Goal: Information Seeking & Learning: Learn about a topic

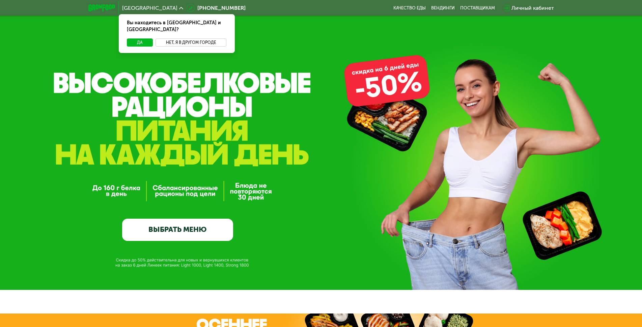
click at [190, 38] on button "Нет, я в другом городе" at bounding box center [191, 42] width 71 height 8
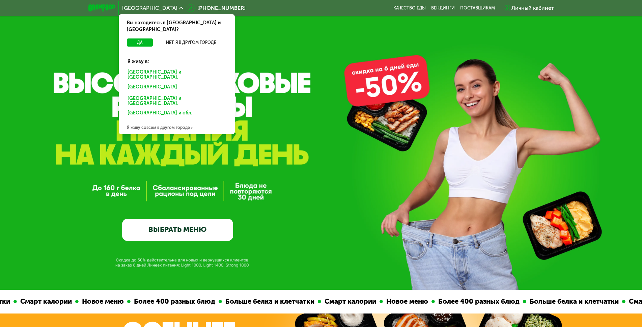
click at [160, 68] on div "[GEOGRAPHIC_DATA] и [GEOGRAPHIC_DATA]." at bounding box center [177, 75] width 108 height 14
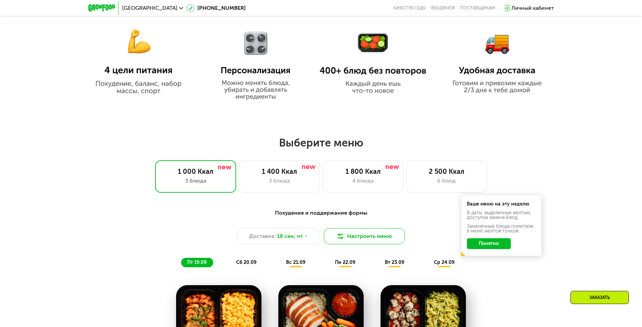
scroll to position [473, 0]
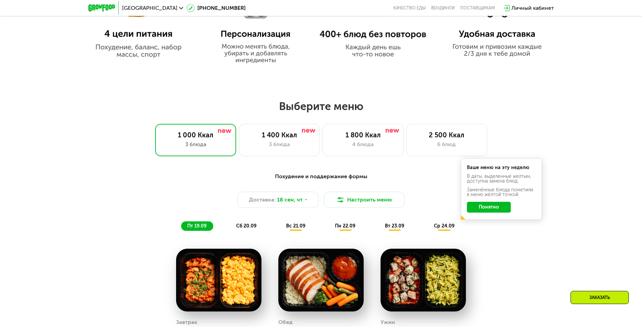
click at [493, 210] on button "Понятно" at bounding box center [489, 207] width 44 height 11
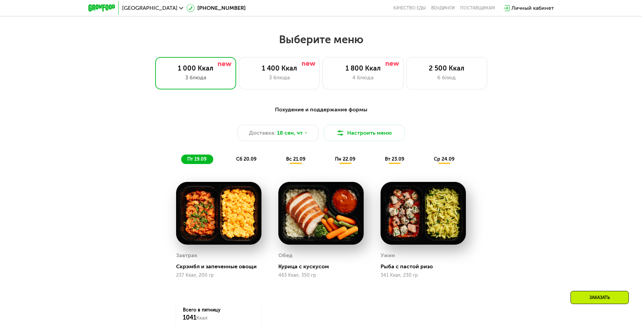
scroll to position [540, 0]
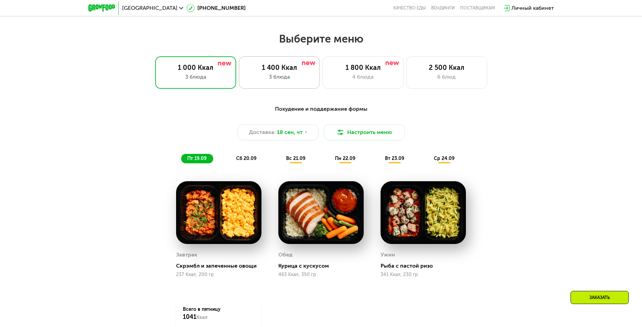
click at [281, 72] on div "1 400 Ккал" at bounding box center [279, 67] width 67 height 8
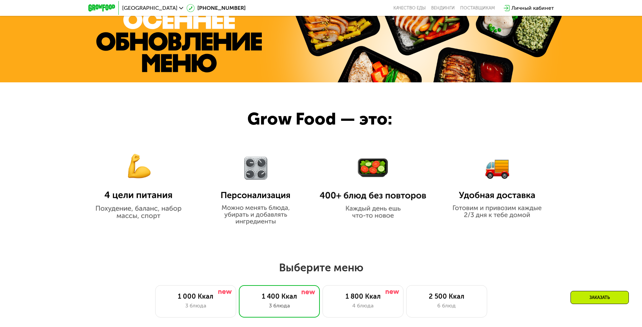
scroll to position [304, 0]
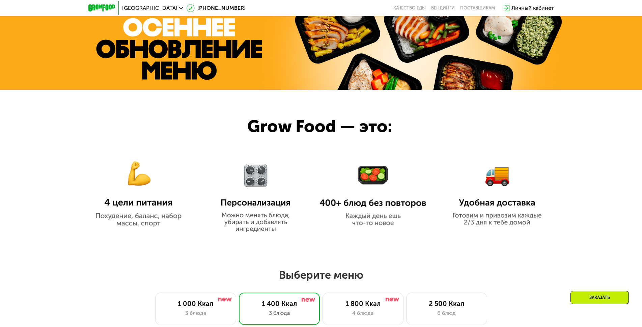
click at [144, 221] on img at bounding box center [138, 188] width 107 height 78
click at [143, 205] on img at bounding box center [138, 188] width 107 height 78
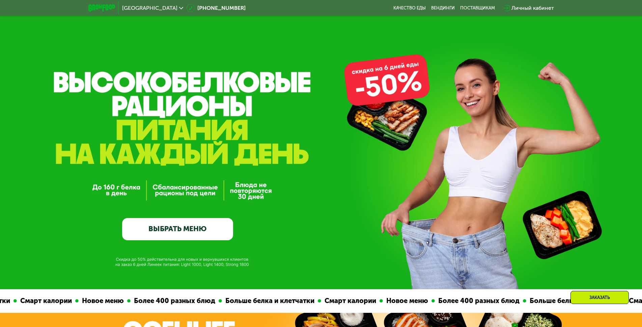
scroll to position [0, 0]
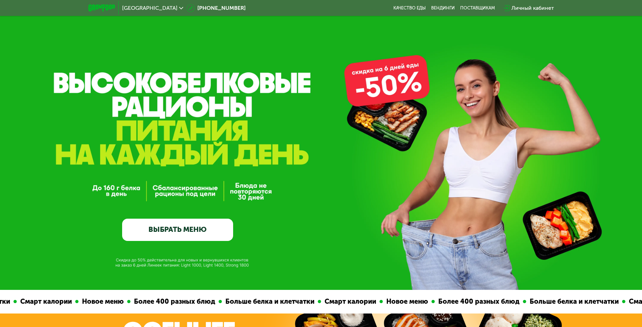
click at [185, 228] on link "ВЫБРАТЬ МЕНЮ" at bounding box center [177, 230] width 111 height 22
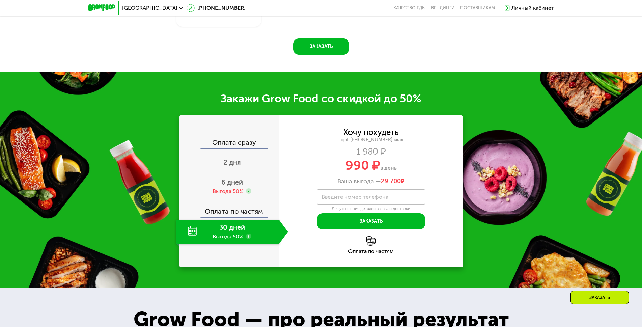
scroll to position [930, 0]
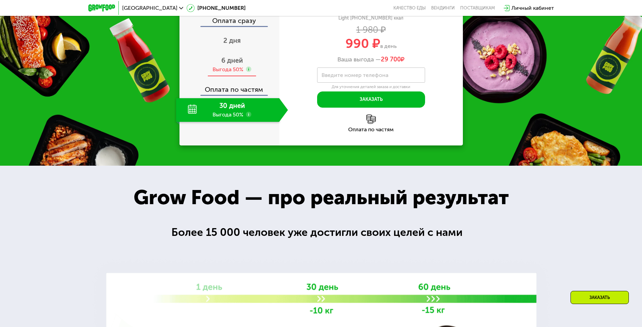
click at [230, 77] on div "6 дней Выгода 50%" at bounding box center [232, 65] width 112 height 24
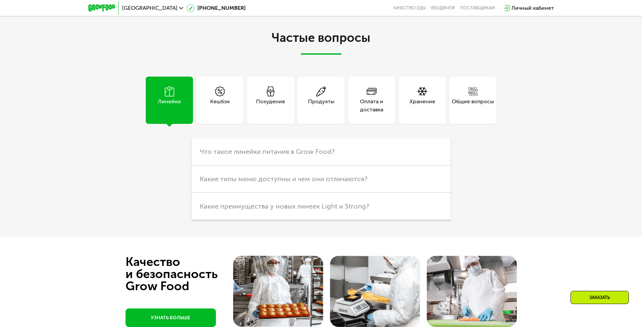
scroll to position [1909, 0]
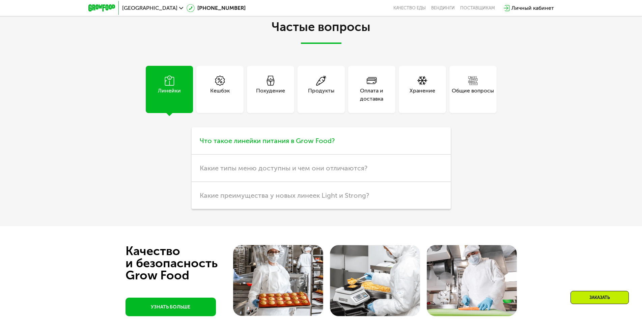
click at [303, 145] on span "Что такое линейки питания в Grow Food?" at bounding box center [267, 141] width 135 height 8
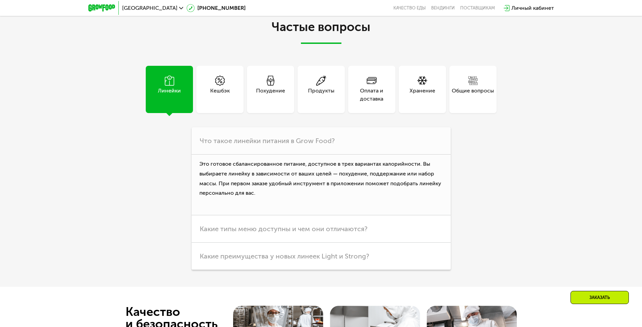
click at [215, 86] on icon at bounding box center [220, 81] width 10 height 10
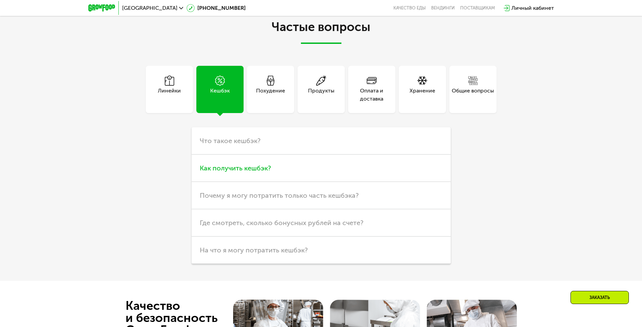
click at [259, 172] on span "Как получить кешбэк?" at bounding box center [235, 168] width 71 height 8
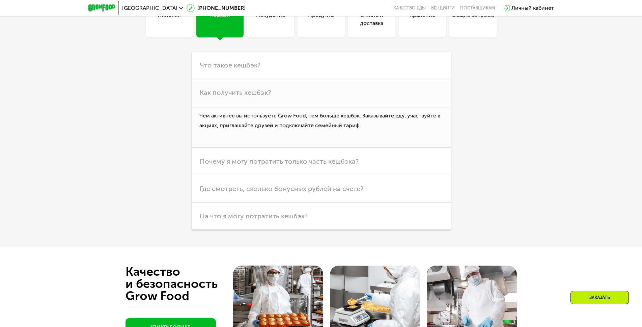
scroll to position [2010, 0]
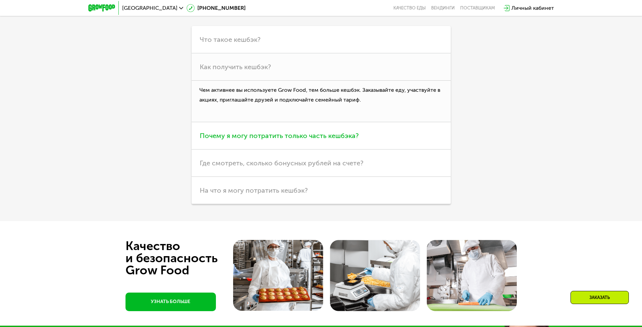
click at [240, 140] on span "Почему я могу потратить только часть кешбэка?" at bounding box center [279, 136] width 159 height 8
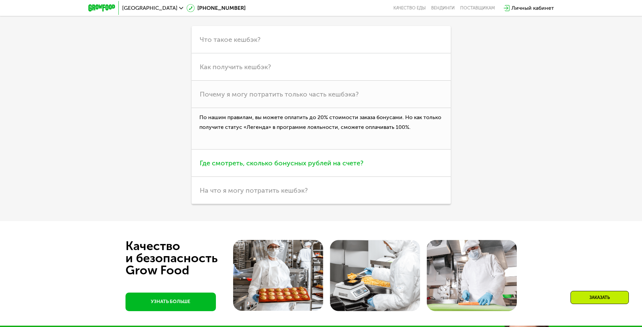
click at [235, 167] on span "Где смотреть, сколько бонусных рублей на счете?" at bounding box center [282, 163] width 164 height 8
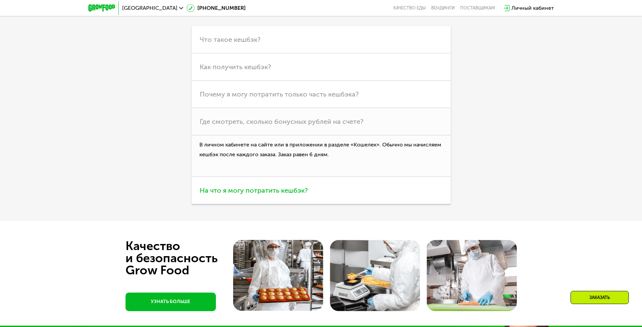
click at [245, 194] on span "На что я могу потратить кешбэк?" at bounding box center [254, 190] width 108 height 8
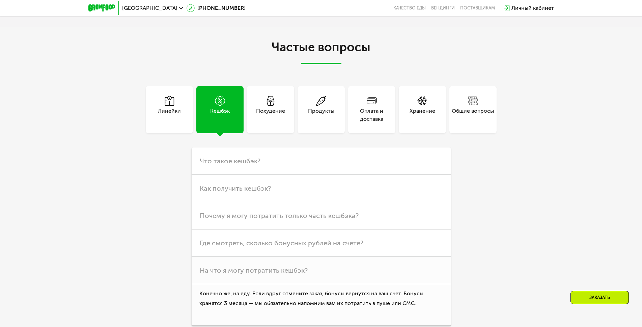
scroll to position [1855, 0]
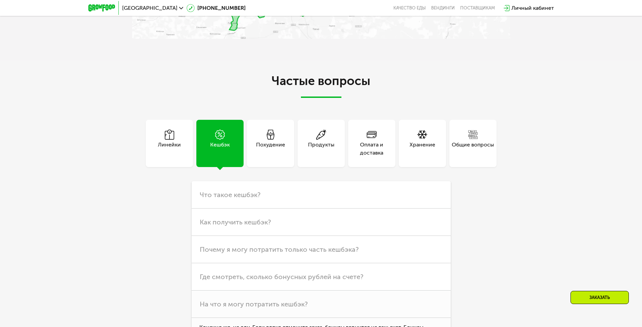
click at [268, 140] on icon at bounding box center [271, 135] width 10 height 10
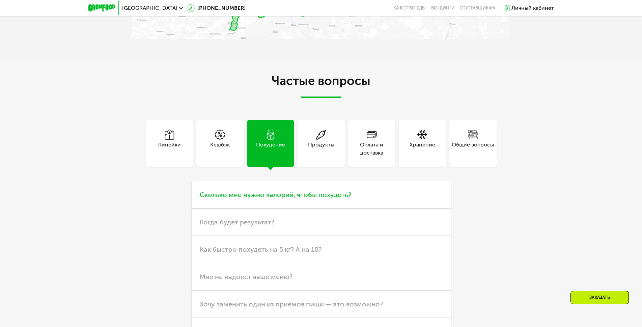
click at [312, 199] on span "Сколько мне нужно калорий, чтобы похудеть?" at bounding box center [276, 195] width 152 height 8
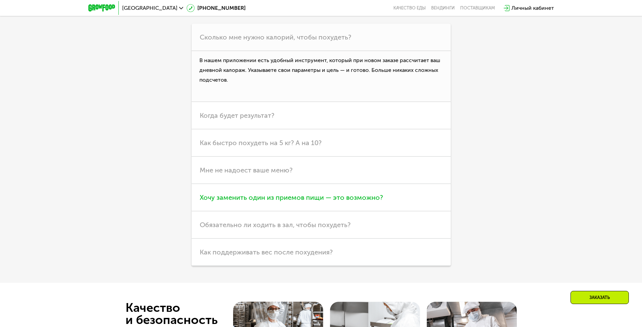
scroll to position [2023, 0]
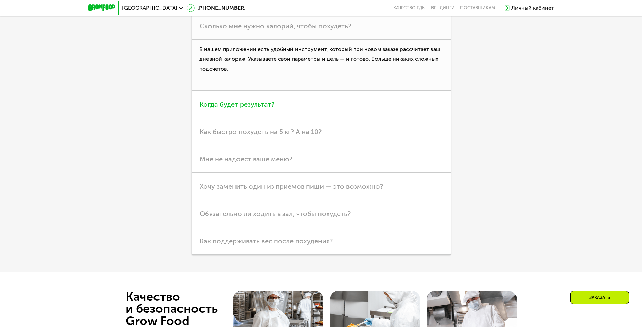
click at [235, 108] on span "Когда будет результат?" at bounding box center [237, 104] width 75 height 8
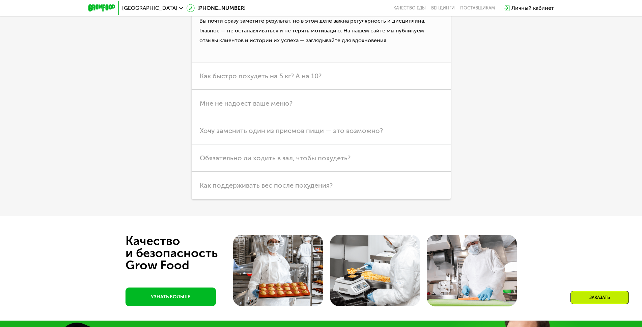
scroll to position [2091, 0]
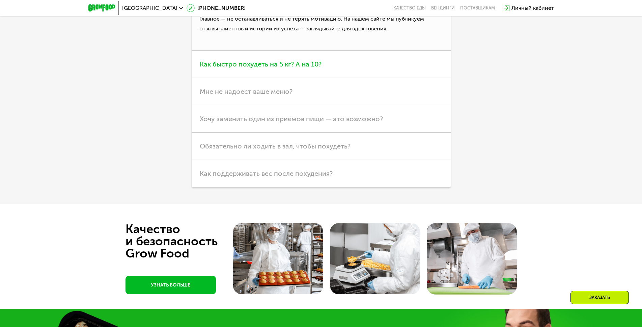
click at [234, 68] on span "Как быстро похудеть на 5 кг? А на 10?" at bounding box center [261, 64] width 122 height 8
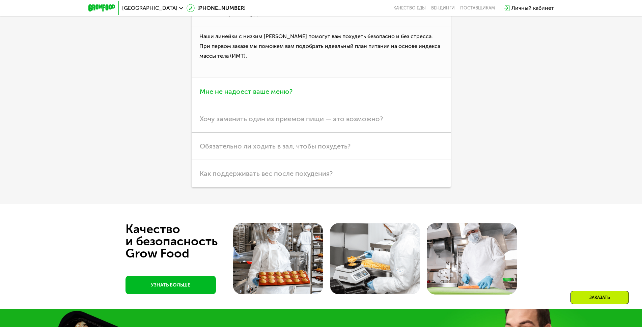
click at [236, 96] on span "Мне не надоест ваше меню?" at bounding box center [246, 91] width 93 height 8
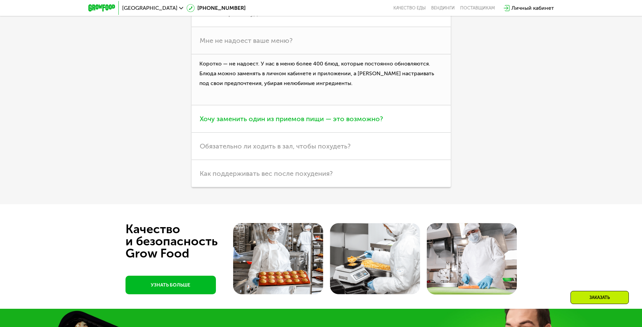
click at [259, 123] on span "Хочу заменить один из приемов пищи — это возможно?" at bounding box center [291, 119] width 183 height 8
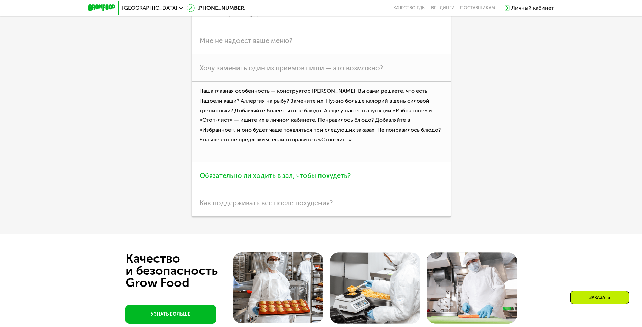
click at [225, 180] on span "Обязательно ли ходить в зал, чтобы похудеть?" at bounding box center [275, 175] width 151 height 8
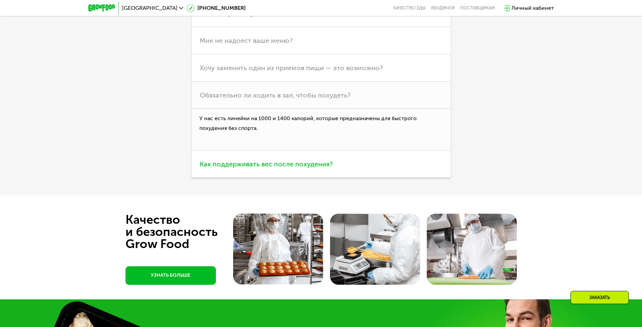
click at [249, 168] on span "Как поддерживать вес после похудения?" at bounding box center [266, 164] width 133 height 8
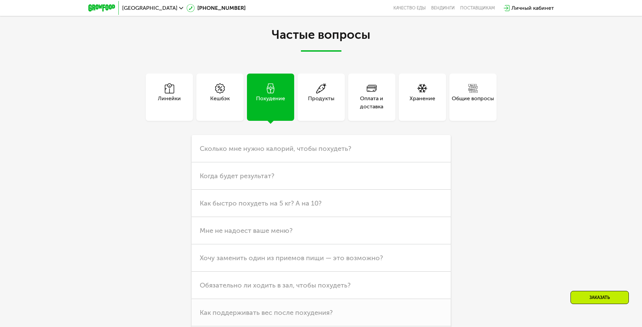
scroll to position [1855, 0]
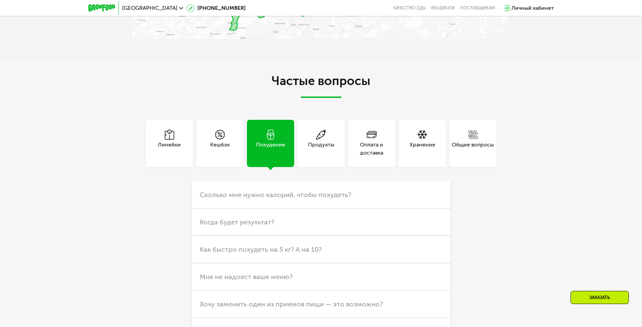
click at [323, 157] on div "Продукты" at bounding box center [321, 149] width 26 height 16
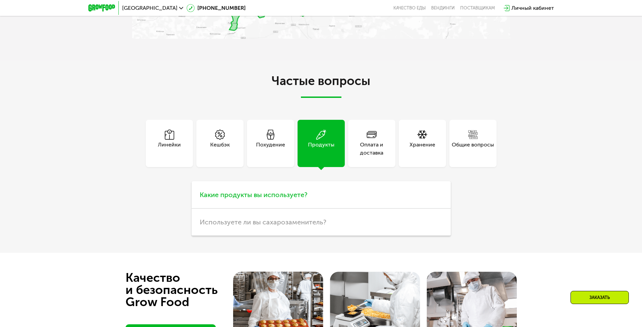
click at [278, 199] on span "Какие продукты вы используете?" at bounding box center [254, 195] width 108 height 8
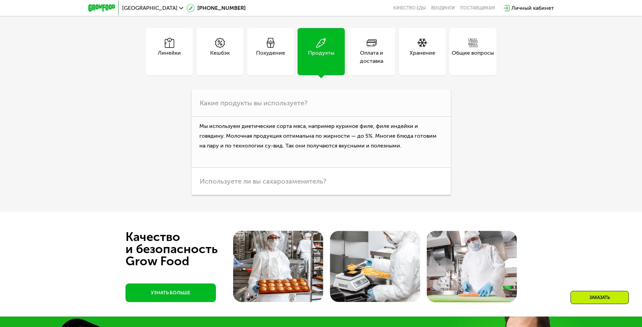
scroll to position [1956, 0]
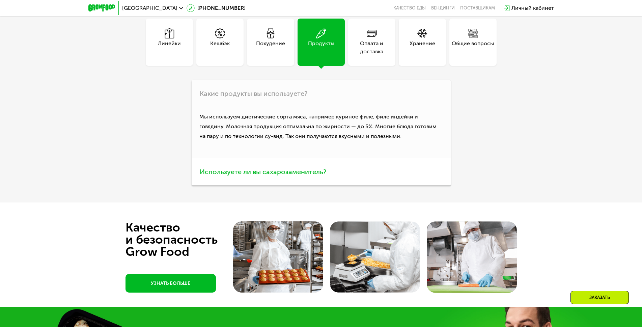
click at [241, 176] on span "Используете ли вы сахарозаменитель?" at bounding box center [263, 172] width 127 height 8
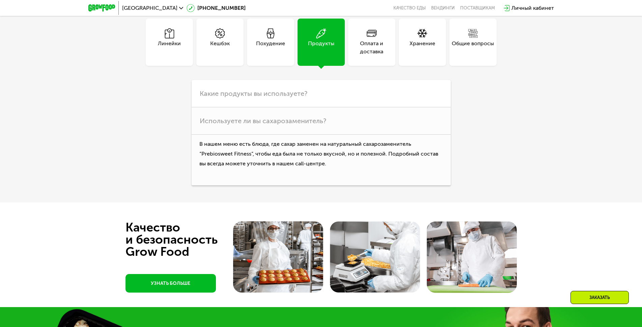
click at [381, 56] on div "Оплата и доставка" at bounding box center [371, 47] width 47 height 16
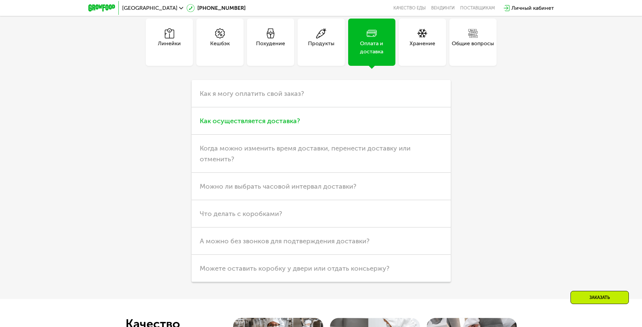
click at [252, 125] on span "Как осуществляется доставка?" at bounding box center [250, 121] width 100 height 8
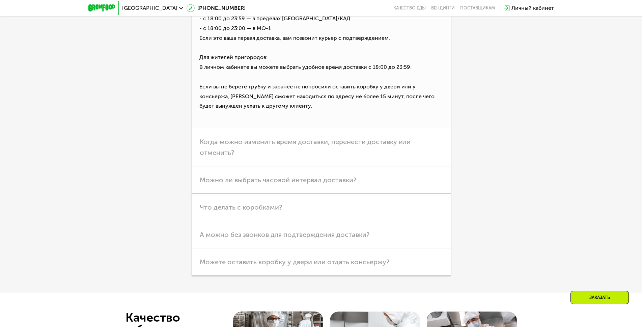
scroll to position [2158, 0]
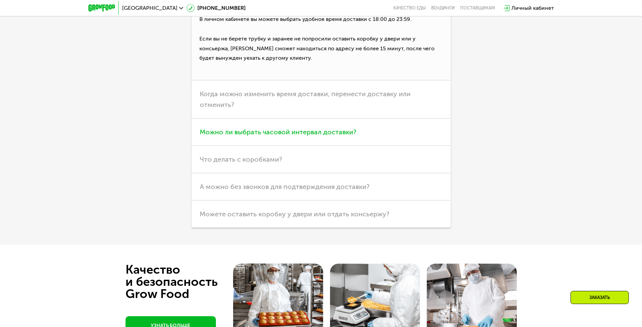
click at [246, 136] on span "Можно ли выбрать часовой интервал доставки?" at bounding box center [278, 132] width 157 height 8
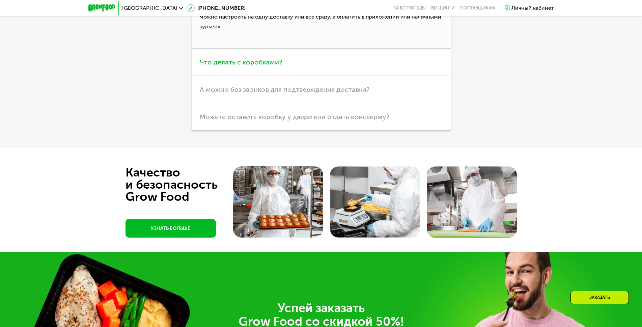
click at [228, 66] on span "Что делать с коробками?" at bounding box center [241, 62] width 82 height 8
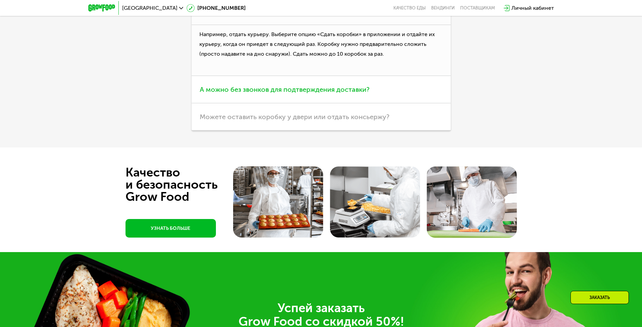
click at [253, 93] on span "А можно без звонков для подтверждения доставки?" at bounding box center [285, 89] width 170 height 8
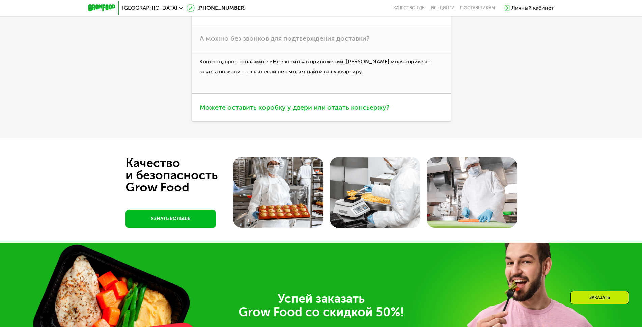
click at [232, 111] on span "Можете оставить коробку у двери или отдать консьержу?" at bounding box center [295, 107] width 190 height 8
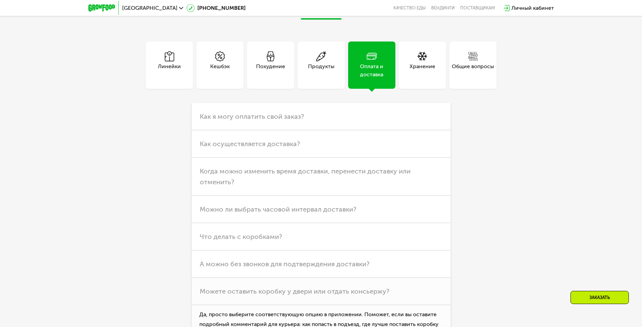
scroll to position [1922, 0]
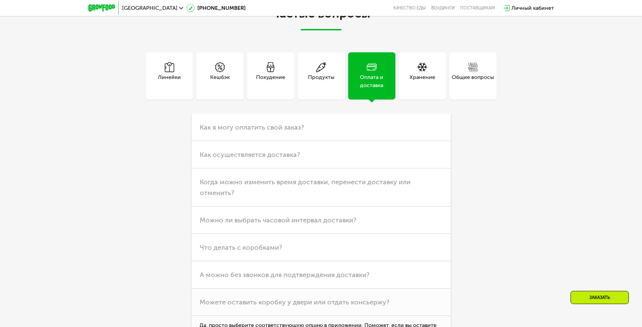
click at [428, 100] on div "Хранение" at bounding box center [422, 75] width 47 height 47
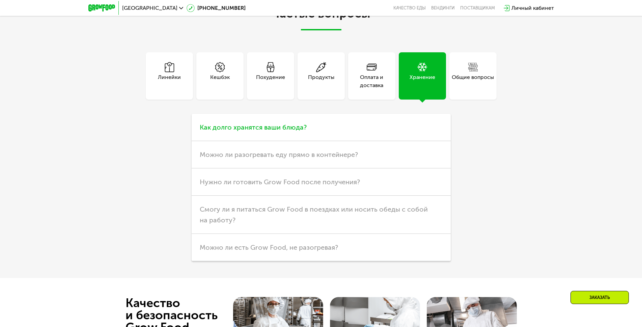
click at [267, 131] on span "Как долго хранятся ваши блюда?" at bounding box center [253, 127] width 107 height 8
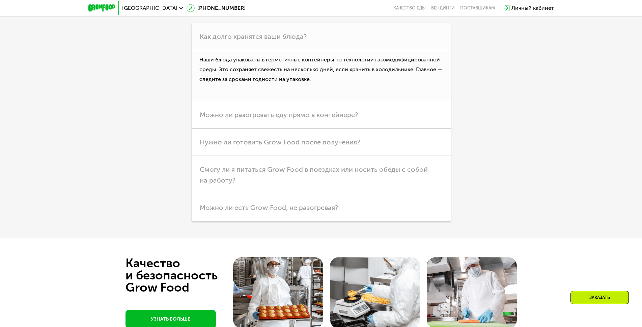
scroll to position [2023, 0]
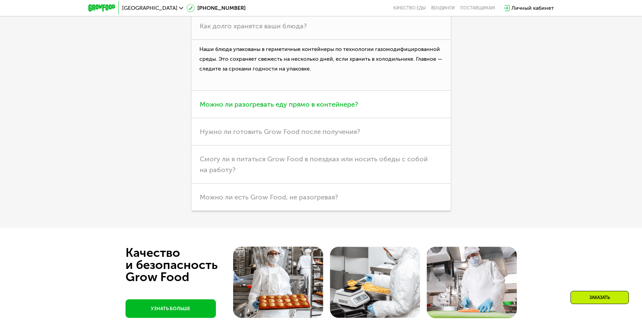
click at [250, 108] on span "Можно ли разогревать еду прямо в контейнере?" at bounding box center [279, 104] width 158 height 8
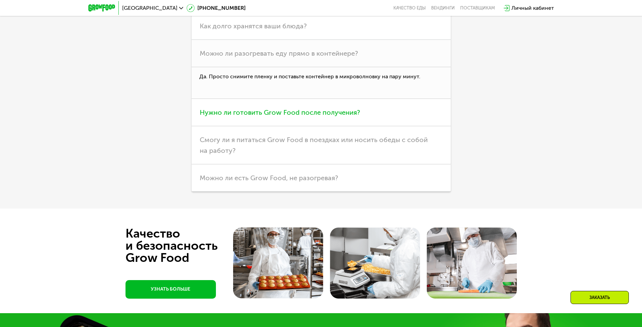
click at [258, 116] on span "Нужно ли готовить Grow Food после получения?" at bounding box center [280, 112] width 160 height 8
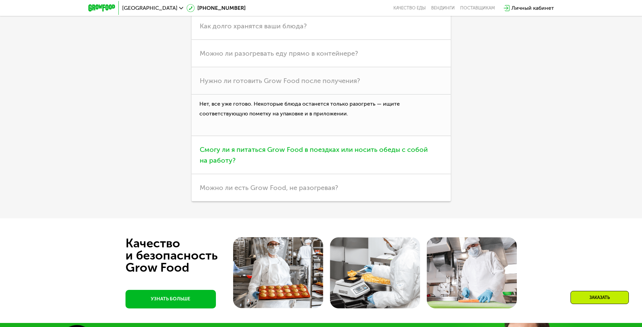
click at [231, 174] on h3 "Смогу ли я питаться Grow Food в поездках или носить обеды с собой на работу?" at bounding box center [321, 155] width 259 height 38
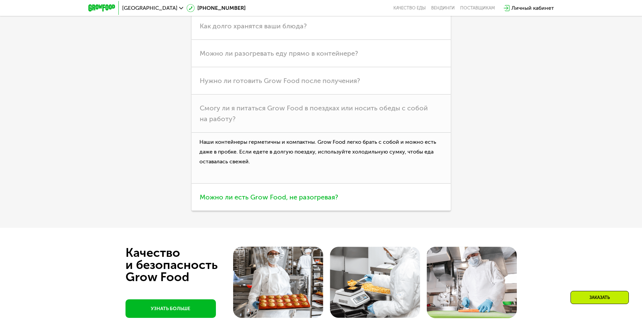
click at [229, 201] on span "Можно ли есть Grow Food, не разогревая?" at bounding box center [269, 197] width 138 height 8
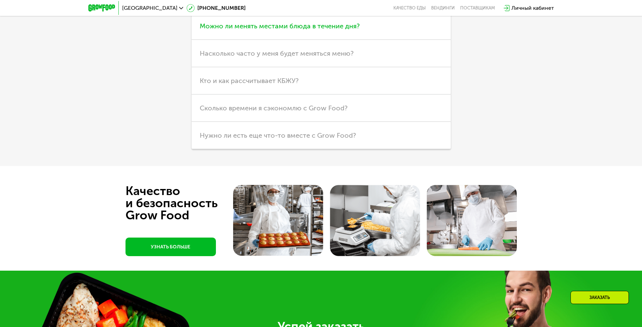
click at [284, 30] on span "Можно ли менять местами блюда в течение дня?" at bounding box center [280, 26] width 160 height 8
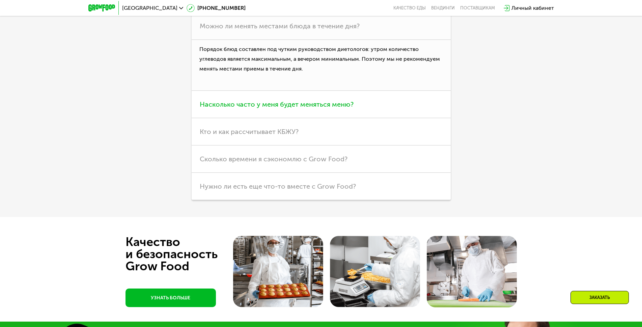
click at [219, 108] on span "Насколько часто у меня будет меняться меню?" at bounding box center [277, 104] width 154 height 8
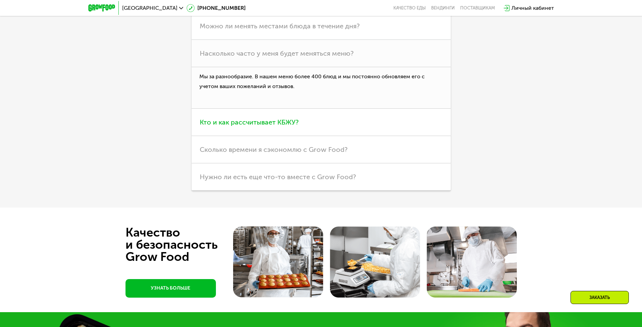
click at [226, 126] on span "Кто и как рассчитывает КБЖУ?" at bounding box center [249, 122] width 99 height 8
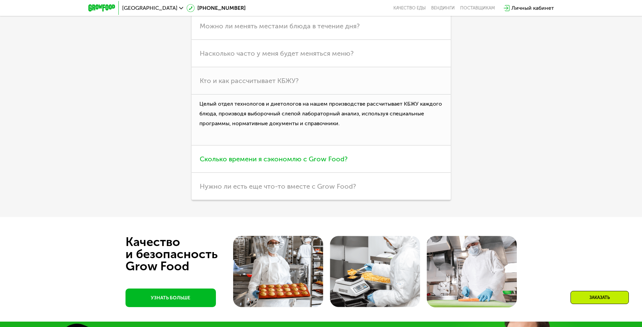
click at [248, 163] on span "Сколько времени я сэкономлю с Grow Food?" at bounding box center [274, 159] width 148 height 8
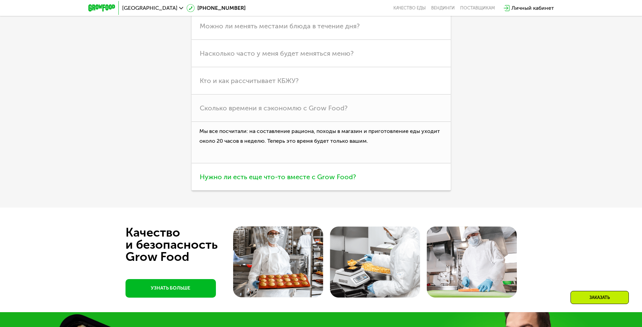
click at [225, 181] on span "Нужно ли есть еще что-то вместе с Grow Food?" at bounding box center [278, 177] width 156 height 8
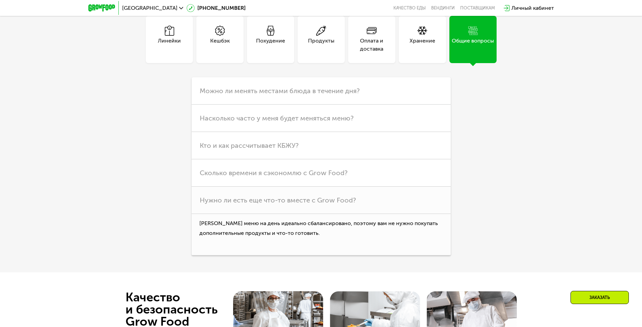
scroll to position [1956, 0]
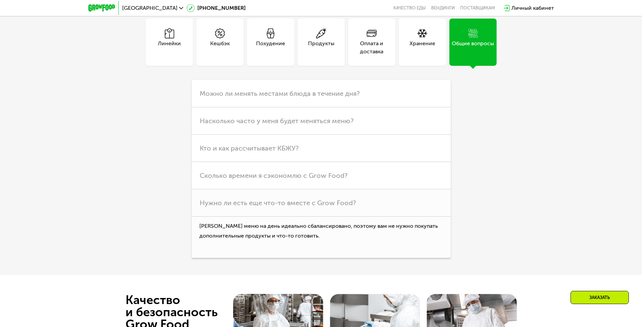
click at [163, 56] on div "Линейки" at bounding box center [169, 47] width 23 height 16
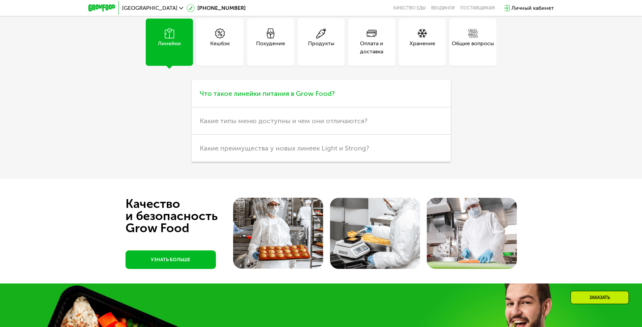
click at [246, 98] on span "Что такое линейки питания в Grow Food?" at bounding box center [267, 93] width 135 height 8
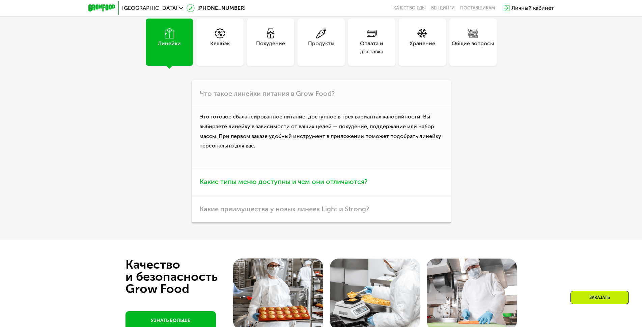
click at [236, 186] on span "Какие типы меню доступны и чем они отличаются?" at bounding box center [284, 182] width 168 height 8
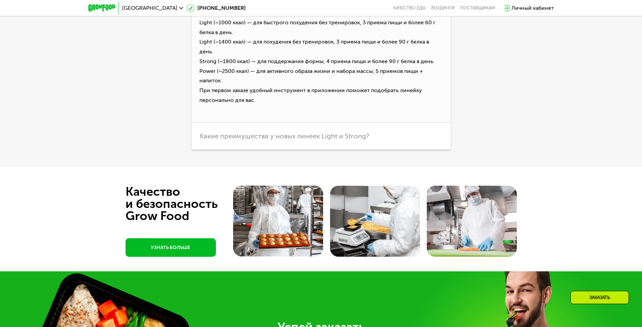
scroll to position [2091, 0]
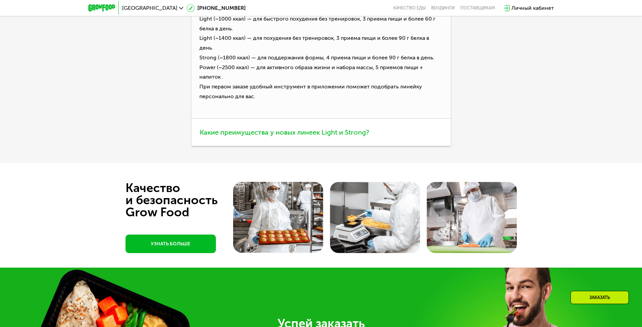
click at [272, 136] on span "Какие преимущества у новых линеек Light и Strong?" at bounding box center [284, 132] width 169 height 8
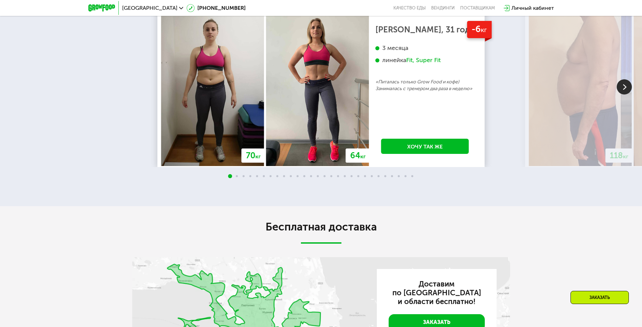
scroll to position [1450, 0]
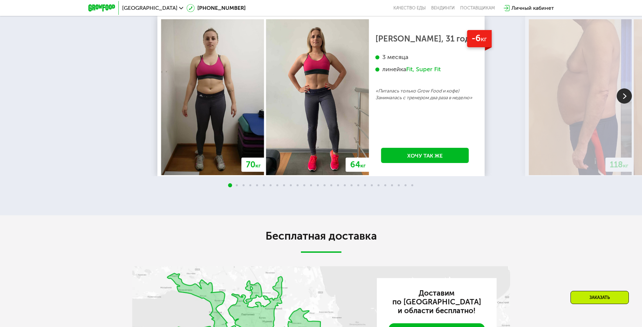
click at [622, 104] on img at bounding box center [624, 95] width 15 height 15
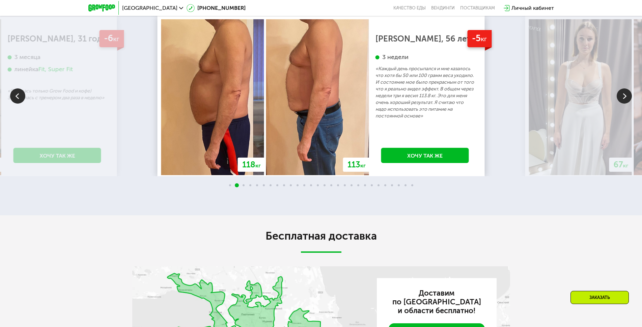
click at [621, 104] on img at bounding box center [624, 95] width 15 height 15
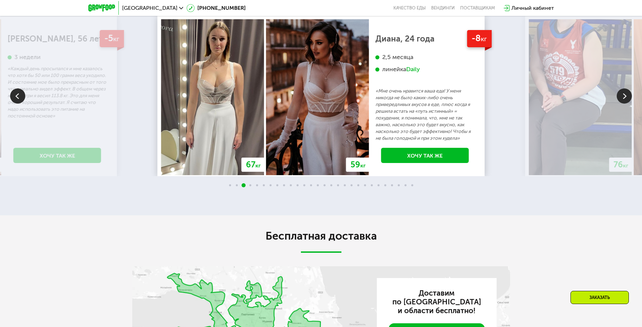
click at [625, 104] on img at bounding box center [624, 95] width 15 height 15
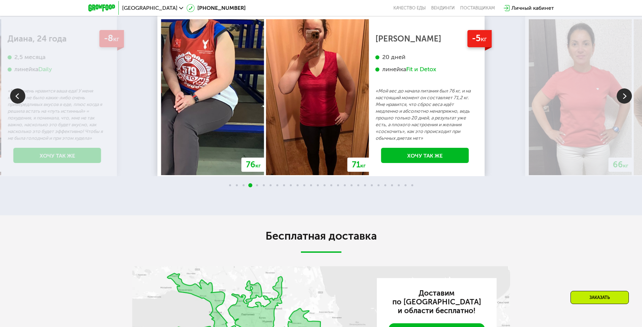
click at [623, 104] on img at bounding box center [624, 95] width 15 height 15
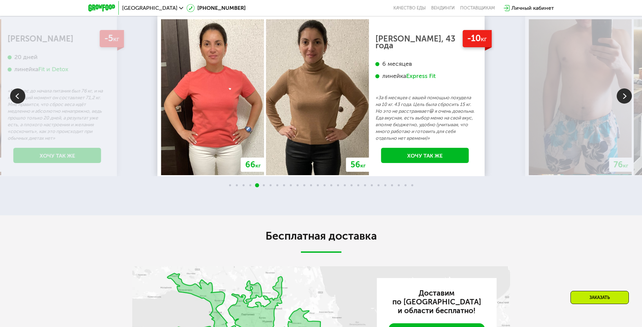
click at [624, 104] on img at bounding box center [624, 95] width 15 height 15
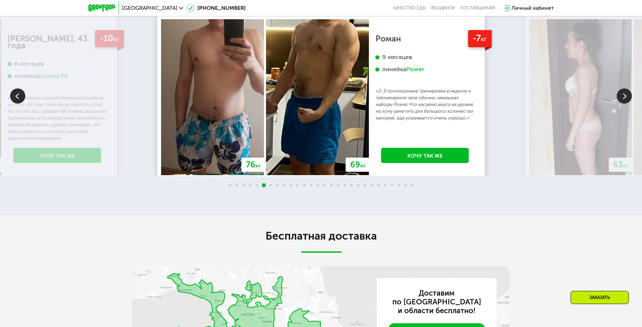
click at [625, 104] on img at bounding box center [624, 95] width 15 height 15
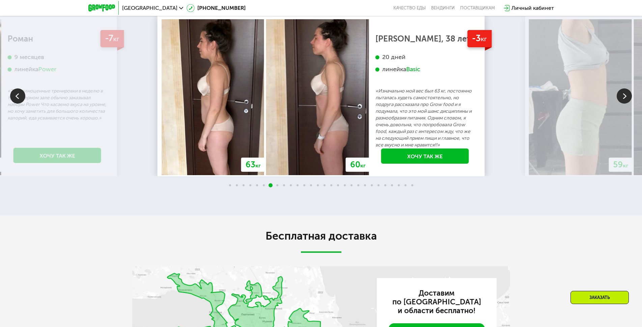
click at [625, 104] on img at bounding box center [624, 95] width 15 height 15
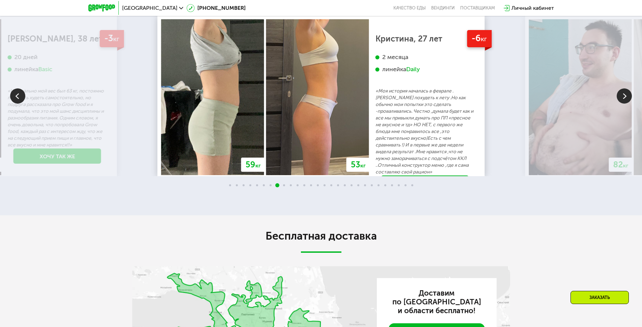
click at [627, 104] on img at bounding box center [624, 95] width 15 height 15
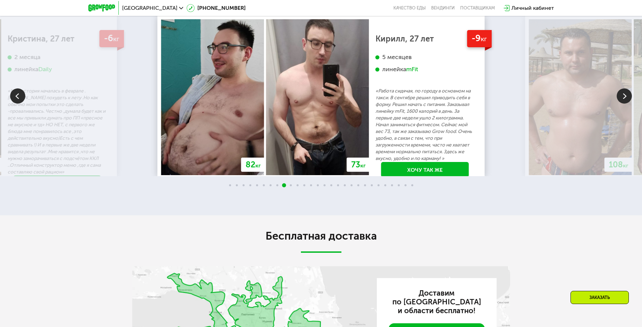
click at [625, 104] on img at bounding box center [624, 95] width 15 height 15
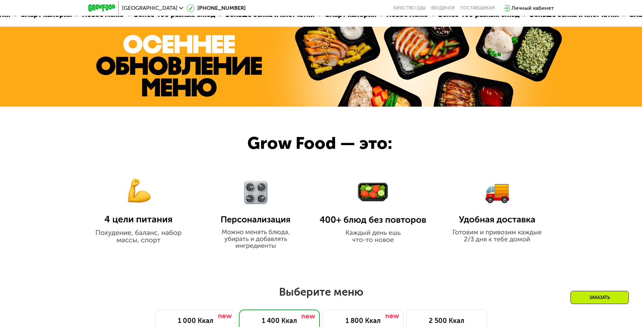
scroll to position [268, 0]
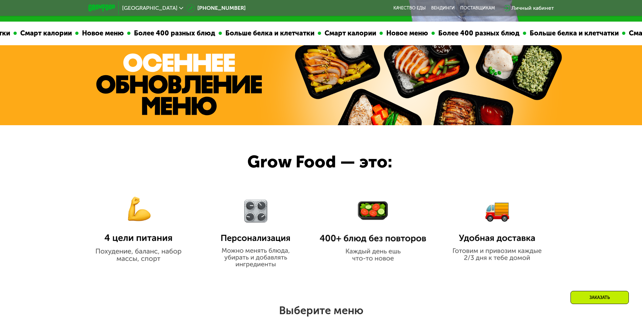
click at [531, 7] on div "Личный кабинет" at bounding box center [533, 8] width 43 height 8
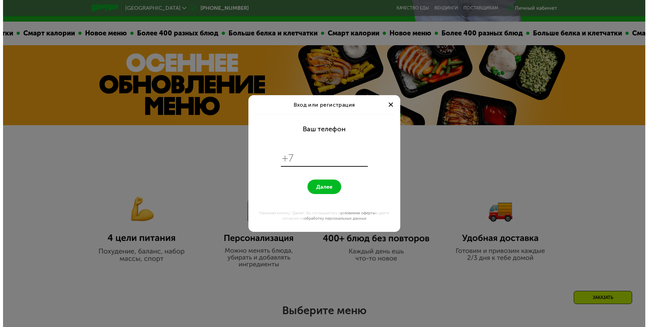
scroll to position [0, 0]
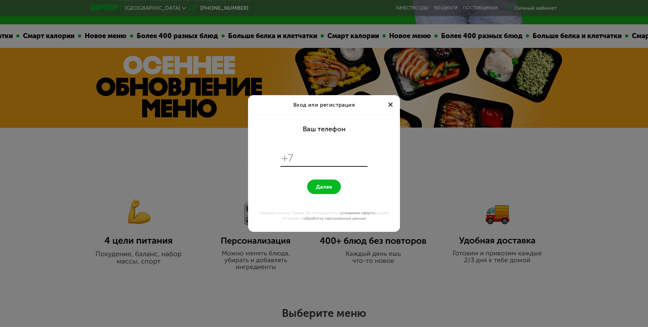
click at [390, 104] on span at bounding box center [390, 104] width 4 height 4
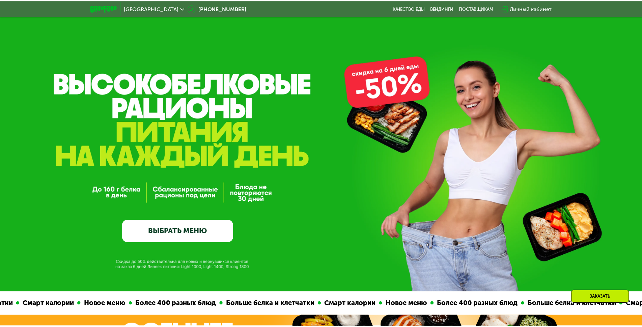
scroll to position [268, 0]
